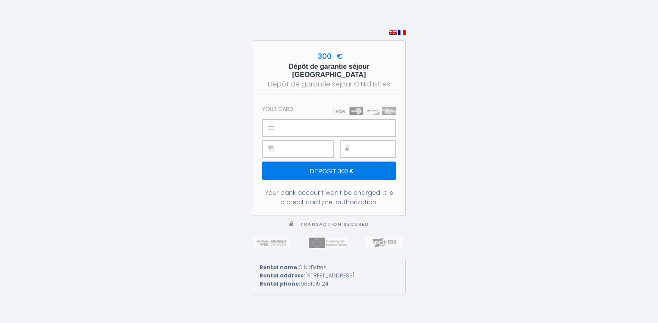
click at [284, 106] on h3 "Your card" at bounding box center [277, 109] width 31 height 6
click at [316, 165] on input "Deposit 300 €" at bounding box center [328, 171] width 133 height 18
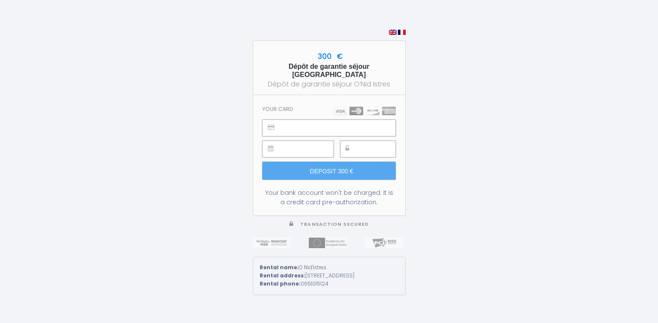
click at [313, 141] on div at bounding box center [297, 149] width 71 height 17
click at [446, 112] on div "300 € Dépôt de garantie séjour Istres Dépôt de garantie séjour O’Nid Istres You…" at bounding box center [329, 161] width 658 height 323
click at [356, 141] on div at bounding box center [368, 149] width 56 height 17
click at [287, 61] on div "300 € Dépôt de garantie séjour Istres Dépôt de garantie séjour O’Nid Istres" at bounding box center [329, 68] width 152 height 54
click at [329, 54] on span "300 €" at bounding box center [329, 56] width 27 height 10
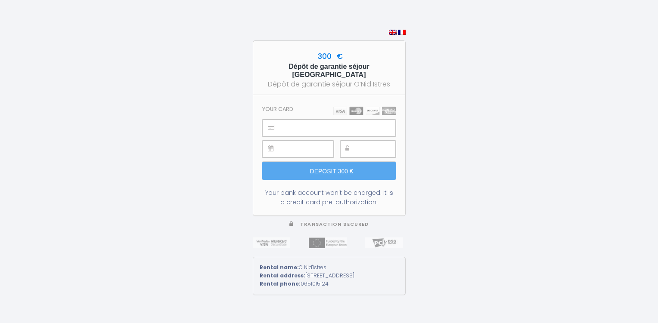
click at [357, 193] on div "Your bank account won't be charged. It is a credit card pre-authorization." at bounding box center [328, 197] width 133 height 19
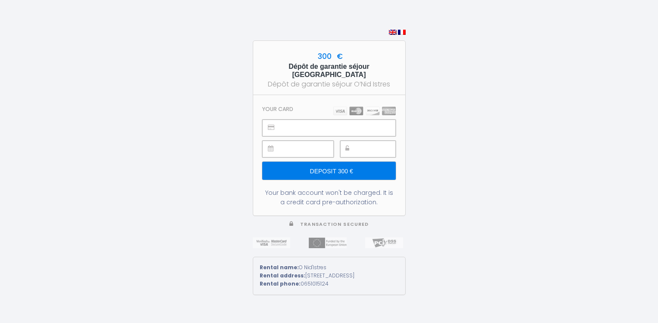
click at [339, 162] on input "Deposit 300 €" at bounding box center [328, 171] width 133 height 18
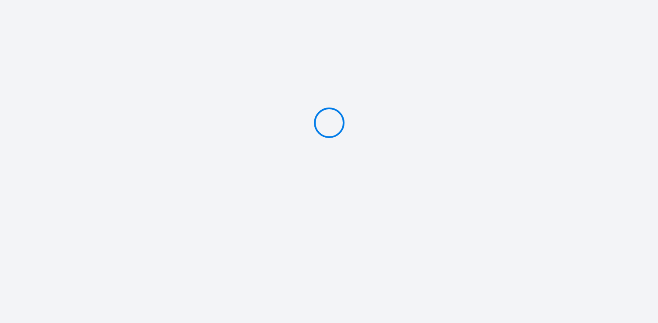
type input "Deposit 300 €"
